Goal: Information Seeking & Learning: Learn about a topic

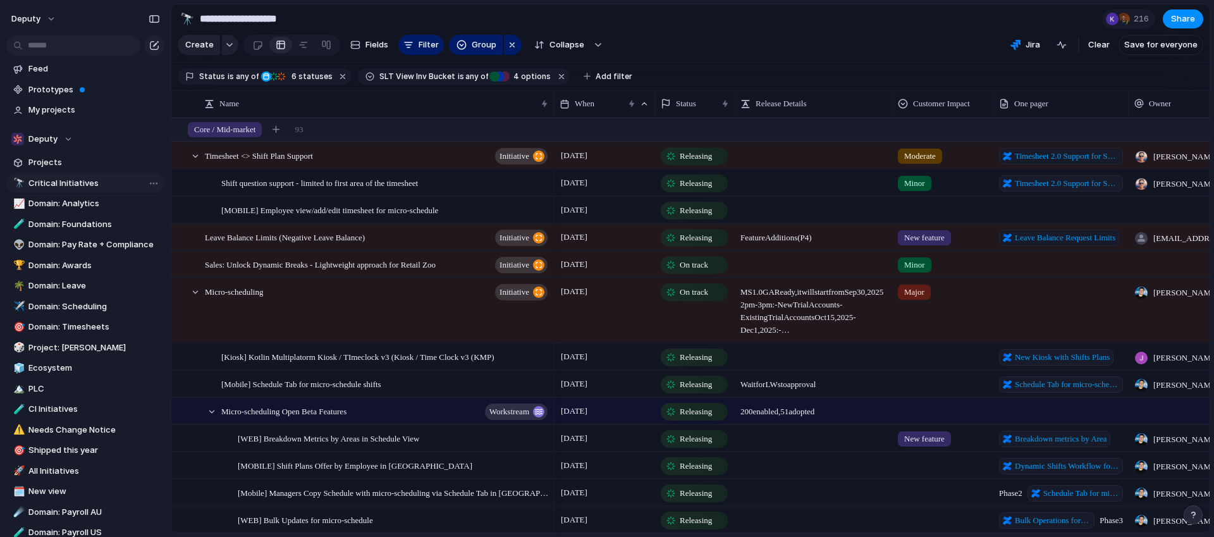
click at [87, 181] on span "Critical Initiatives" at bounding box center [94, 183] width 132 height 13
click at [198, 157] on div at bounding box center [195, 155] width 11 height 11
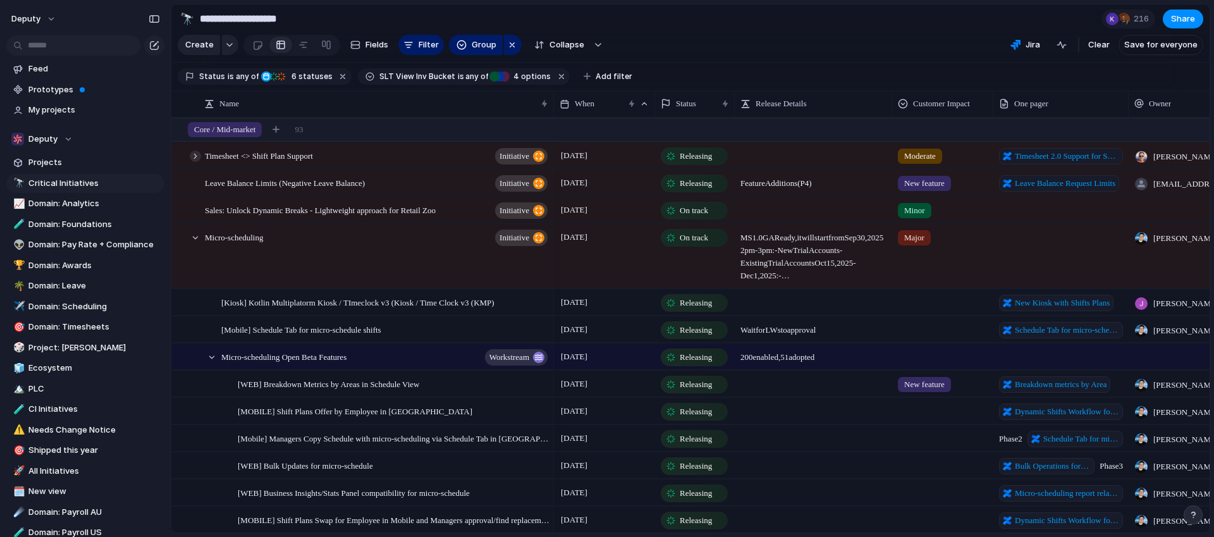
click at [198, 157] on div at bounding box center [195, 155] width 11 height 11
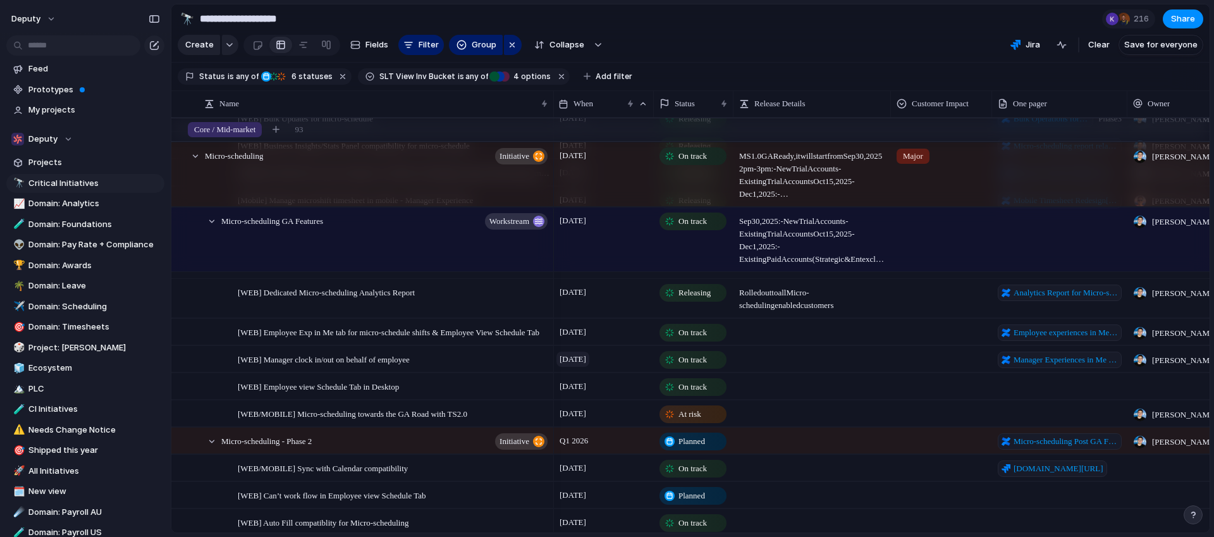
scroll to position [475, 0]
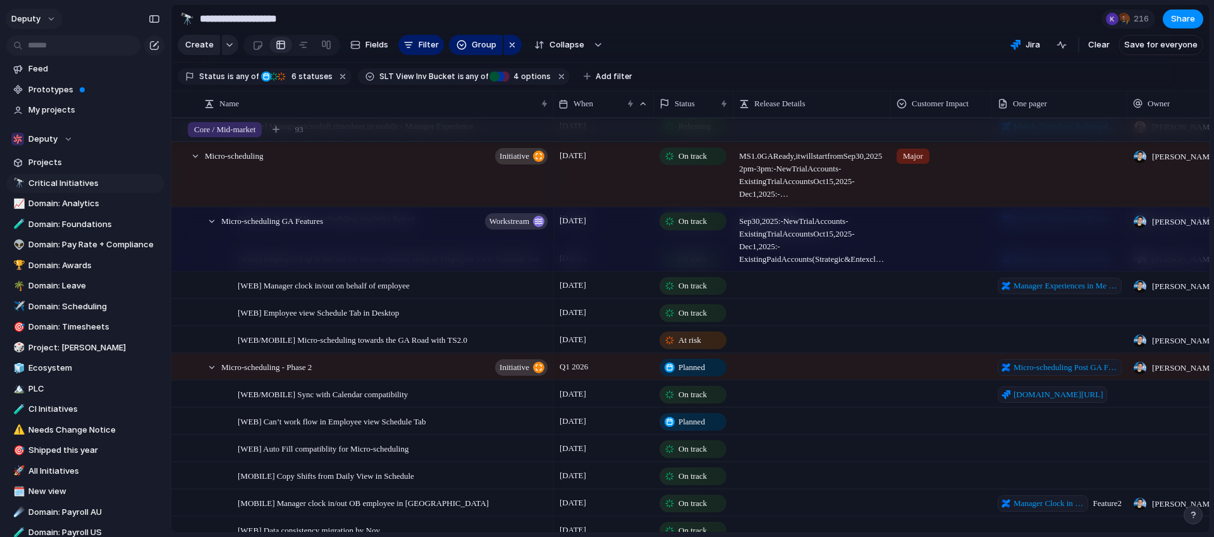
click at [42, 14] on button "deputy" at bounding box center [34, 19] width 57 height 20
click at [59, 51] on span "Settings" at bounding box center [46, 47] width 35 height 13
click at [42, 25] on button "deputy" at bounding box center [34, 19] width 57 height 20
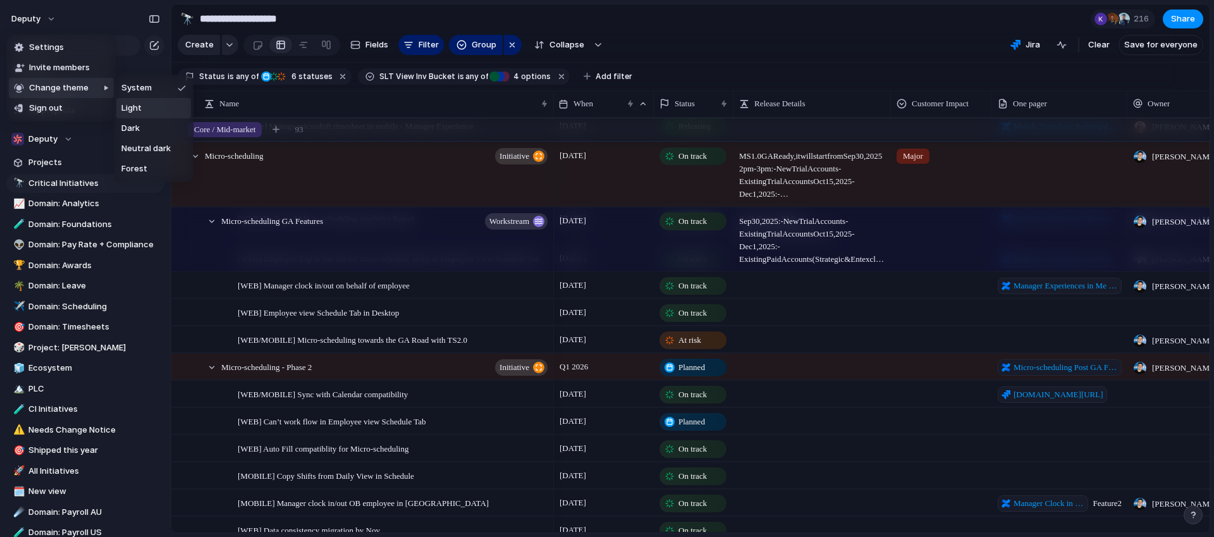
click at [157, 108] on li "Light" at bounding box center [153, 108] width 75 height 20
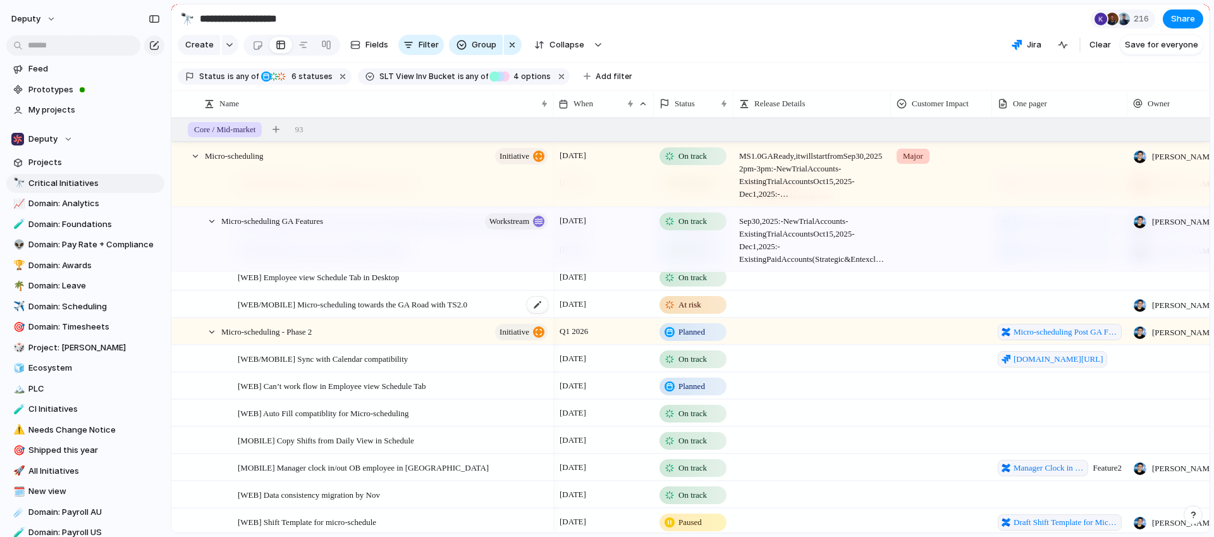
click at [394, 312] on div "[WEB/MOBILE] Micro-scheduling towards the GA Road with TS2.0" at bounding box center [394, 304] width 312 height 26
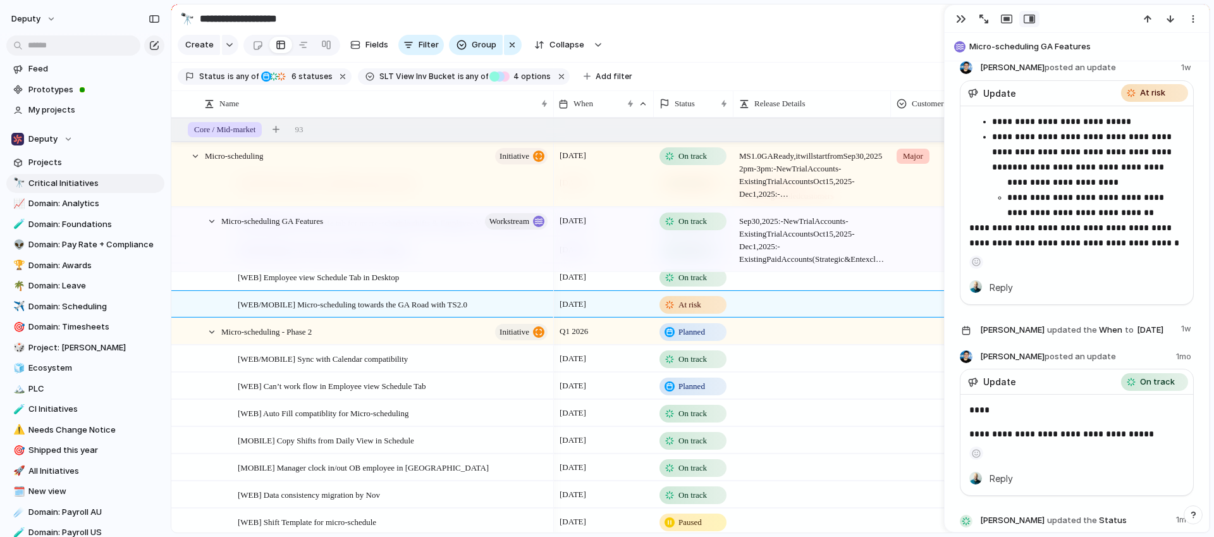
click at [859, 20] on section "**********" at bounding box center [690, 18] width 1038 height 28
click at [848, 27] on section "**********" at bounding box center [690, 18] width 1038 height 28
click at [963, 16] on div "button" at bounding box center [961, 19] width 10 height 10
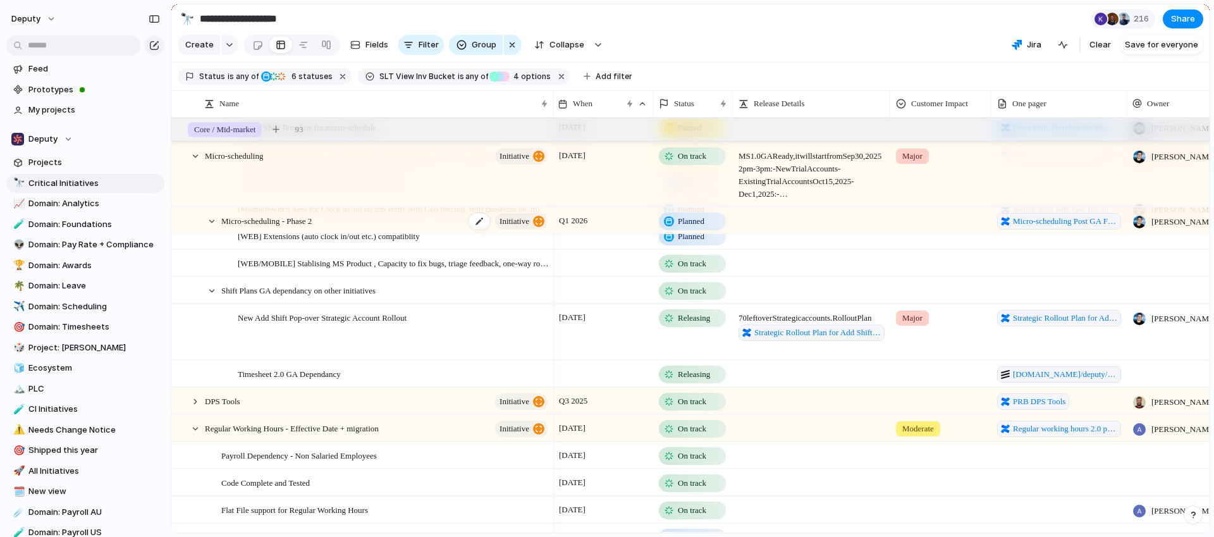
click at [320, 209] on div "Micro-scheduling - Phase 2 initiative" at bounding box center [385, 221] width 328 height 26
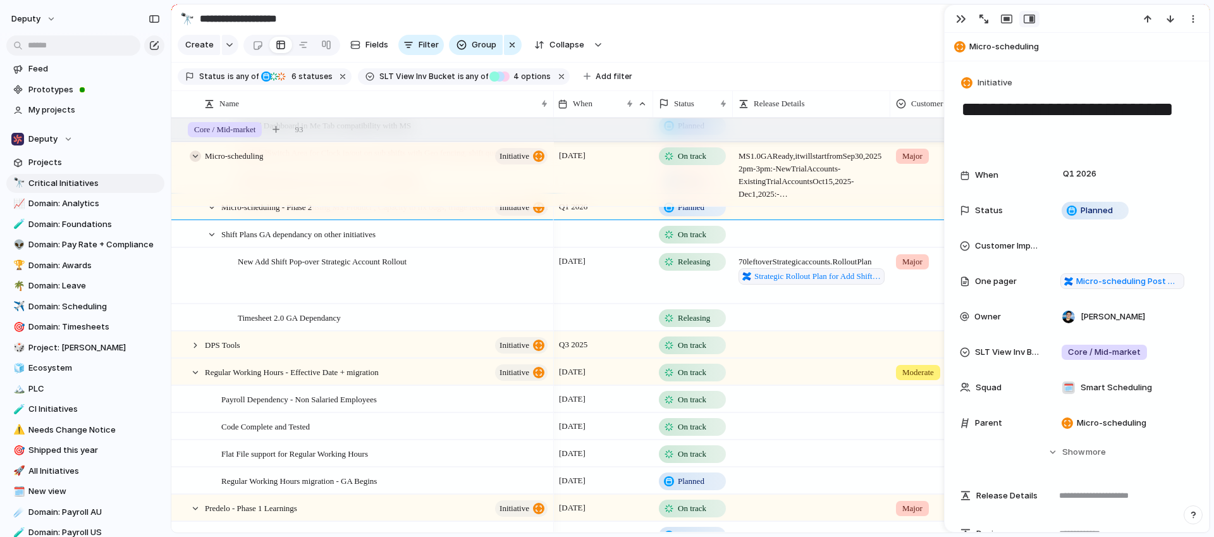
click at [199, 156] on div at bounding box center [195, 155] width 11 height 11
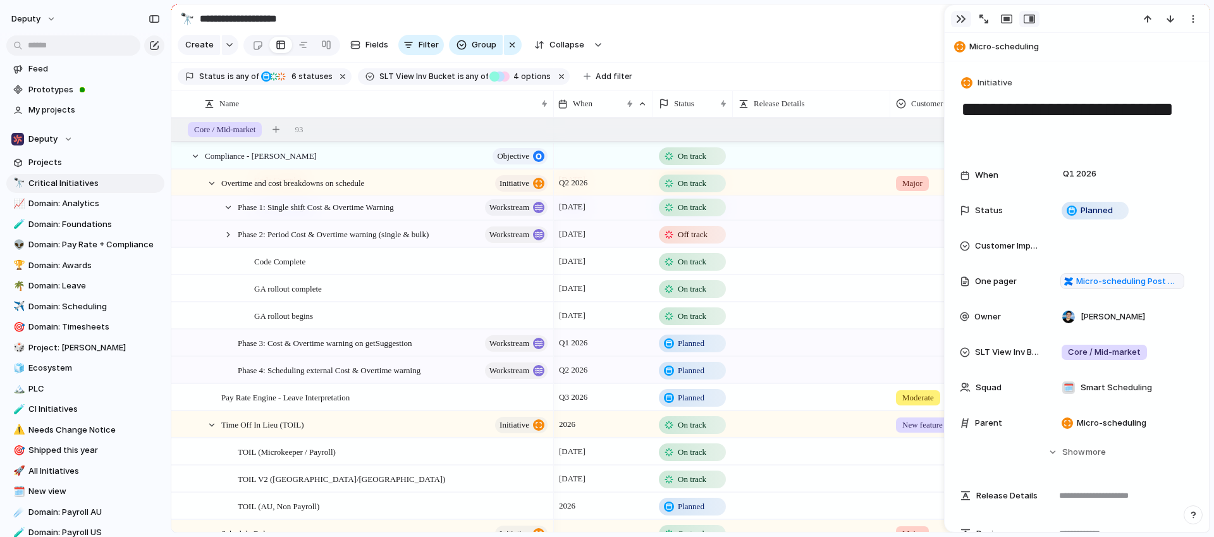
click at [952, 16] on button "button" at bounding box center [961, 19] width 20 height 16
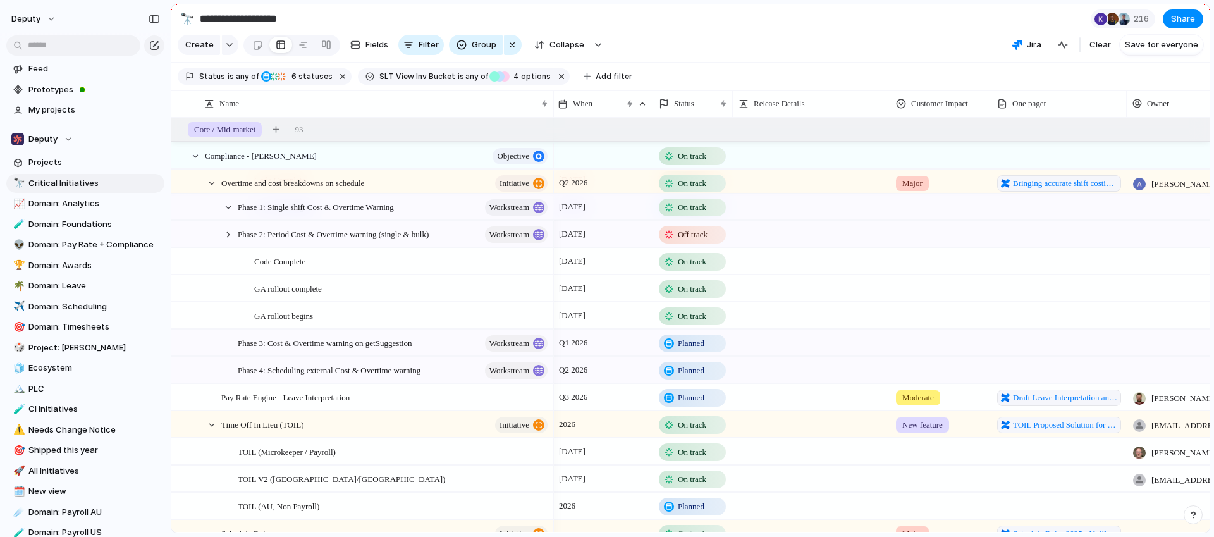
click at [221, 211] on div "Phase 1: Single shift Cost & Overtime Warning workstream" at bounding box center [387, 207] width 332 height 26
click at [227, 209] on div at bounding box center [228, 207] width 11 height 11
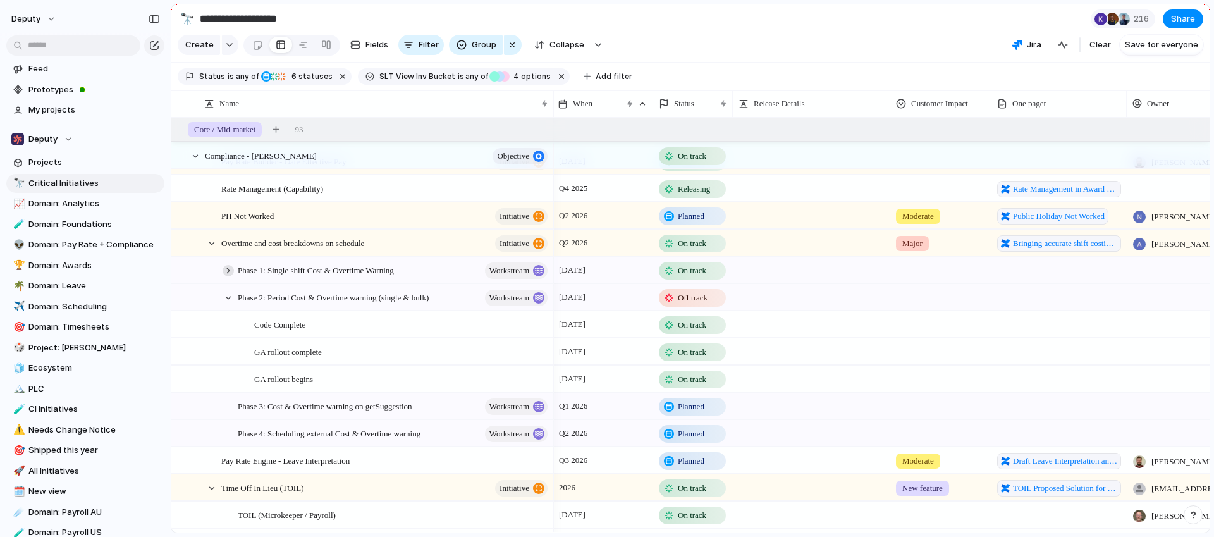
click at [228, 269] on div at bounding box center [228, 270] width 11 height 11
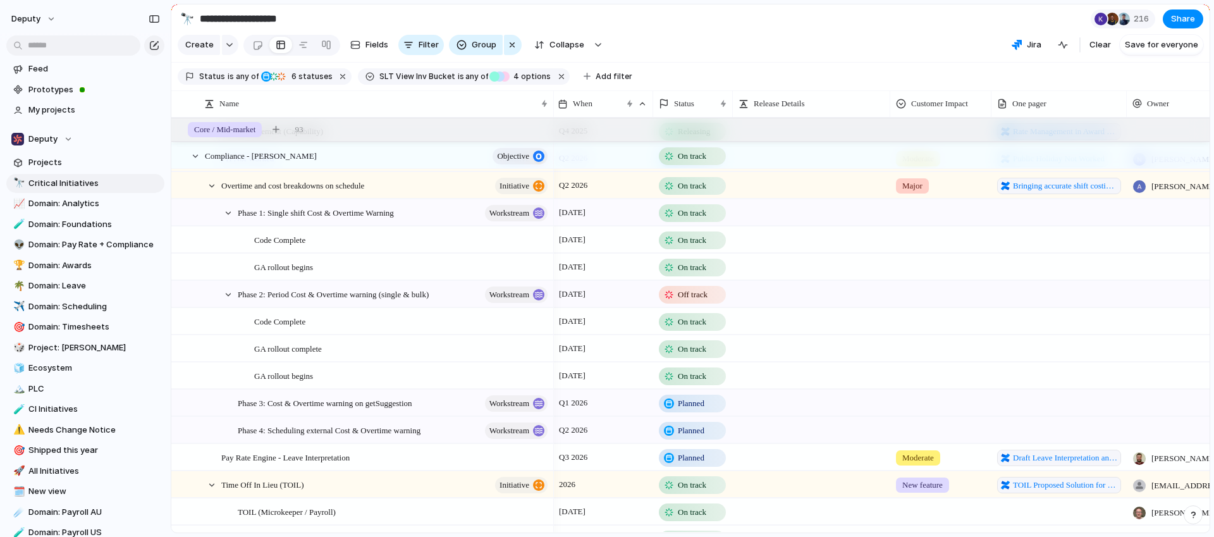
scroll to position [902, 0]
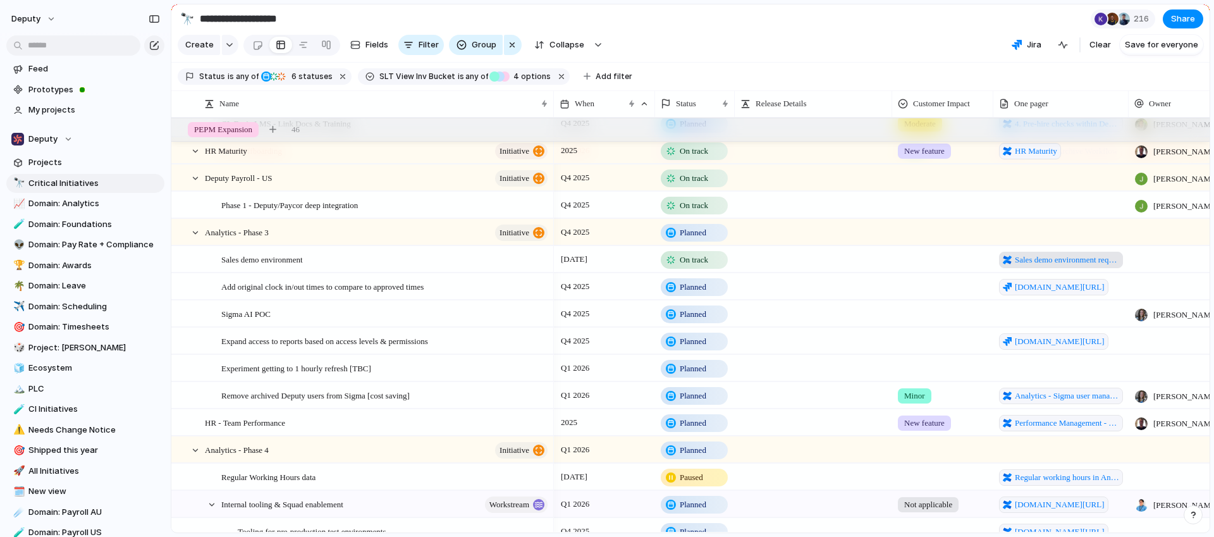
click at [1054, 255] on span "Sales demo environment requirements" at bounding box center [1067, 260] width 104 height 13
click at [1105, 336] on span "[DOMAIN_NAME][URL]" at bounding box center [1060, 341] width 90 height 13
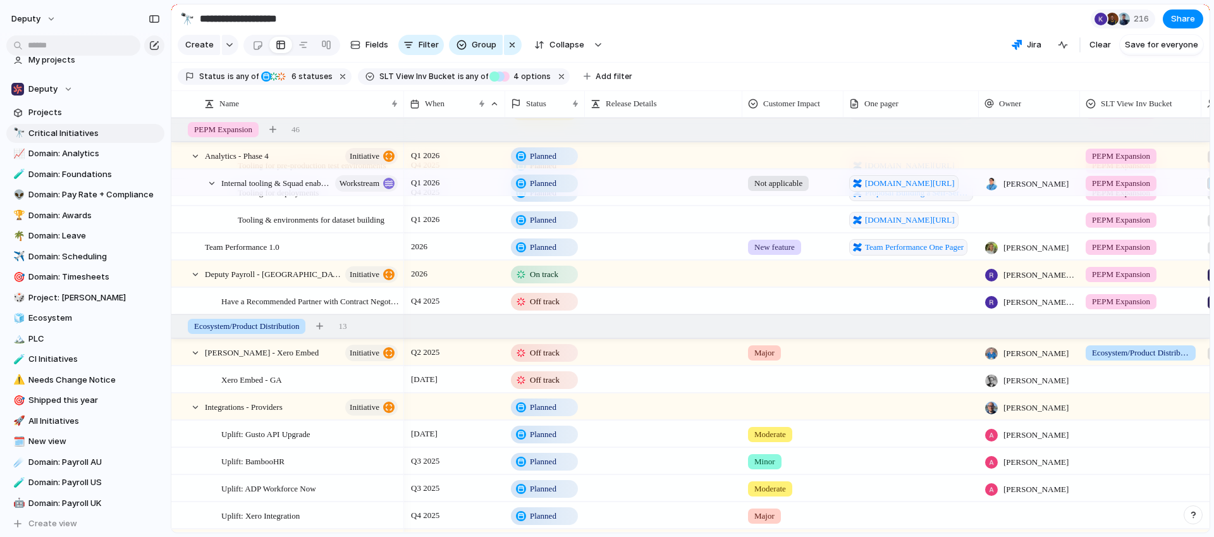
scroll to position [2628, 0]
